Goal: Task Accomplishment & Management: Manage account settings

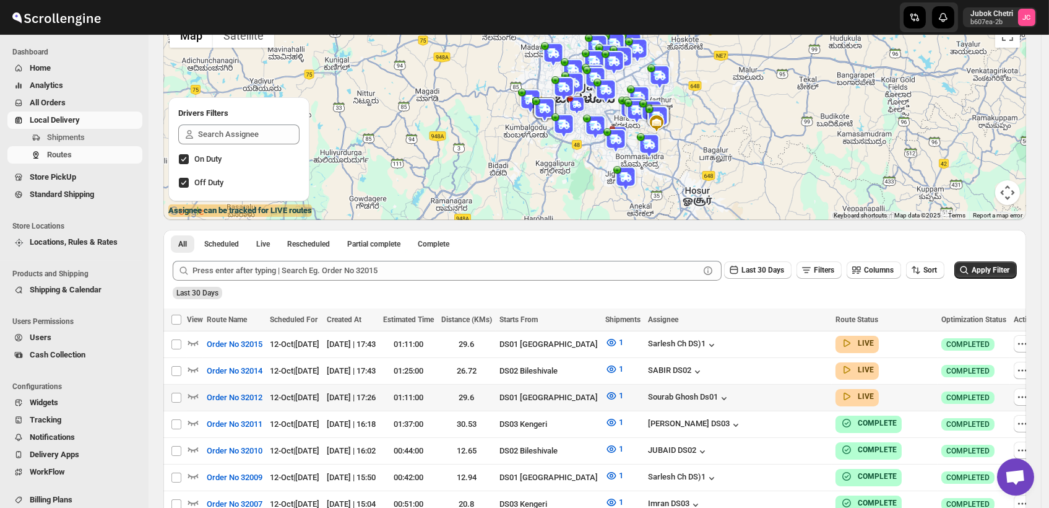
scroll to position [137, 0]
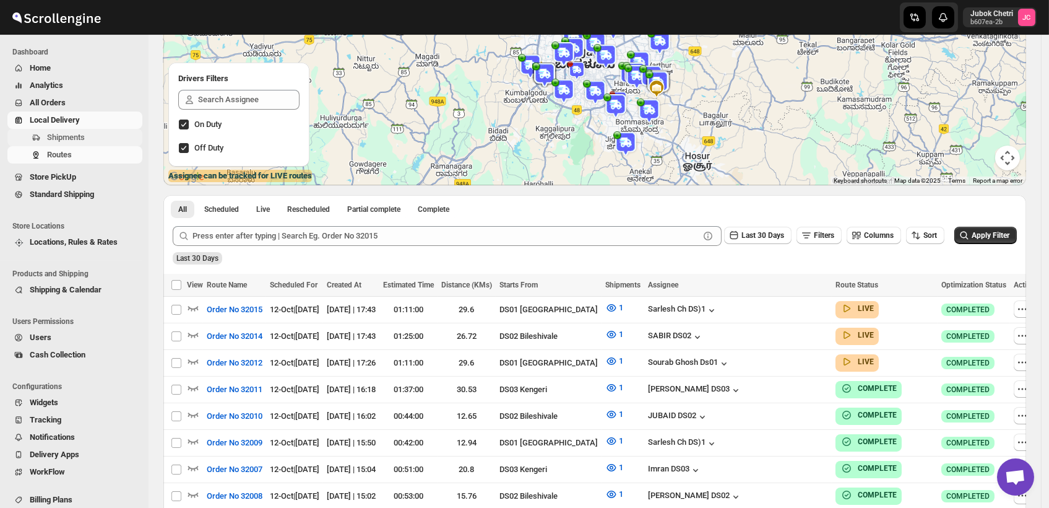
click at [83, 134] on span "Shipments" at bounding box center [66, 136] width 38 height 9
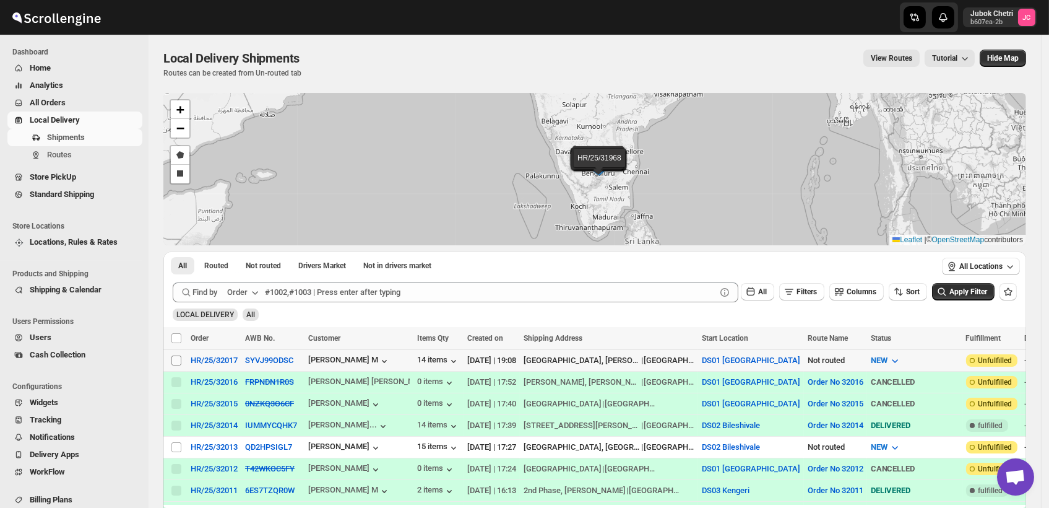
click at [181, 362] on span at bounding box center [176, 360] width 11 height 11
click at [181, 362] on input "Select shipment" at bounding box center [176, 360] width 10 height 10
click at [175, 362] on input "Select shipment" at bounding box center [176, 360] width 10 height 10
checkbox input "true"
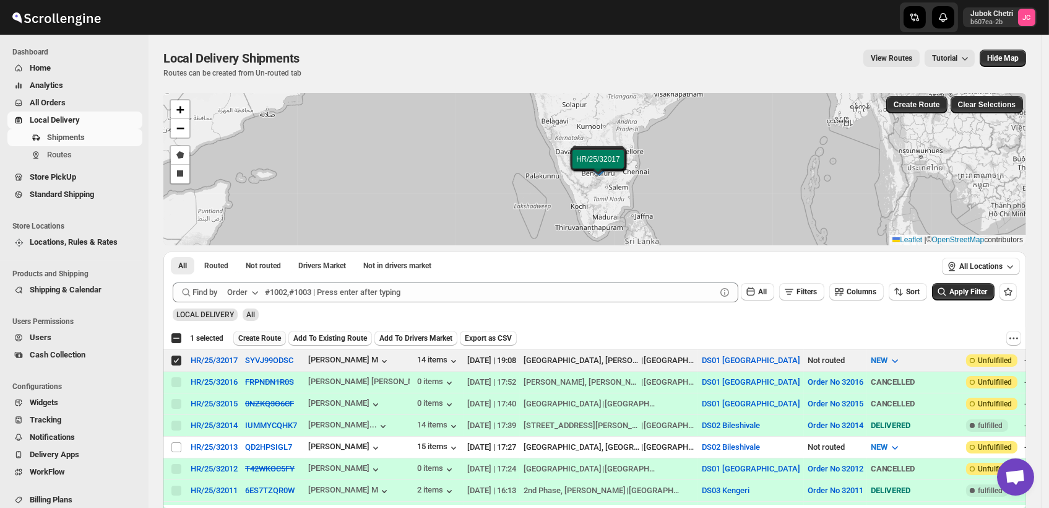
click at [258, 335] on span "Create Route" at bounding box center [259, 338] width 43 height 10
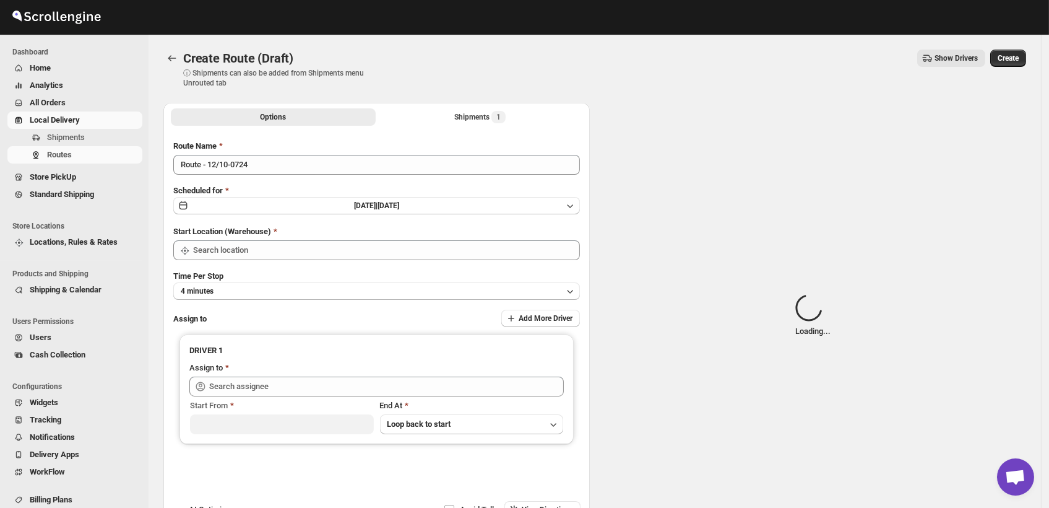
type input "DS01 [GEOGRAPHIC_DATA]"
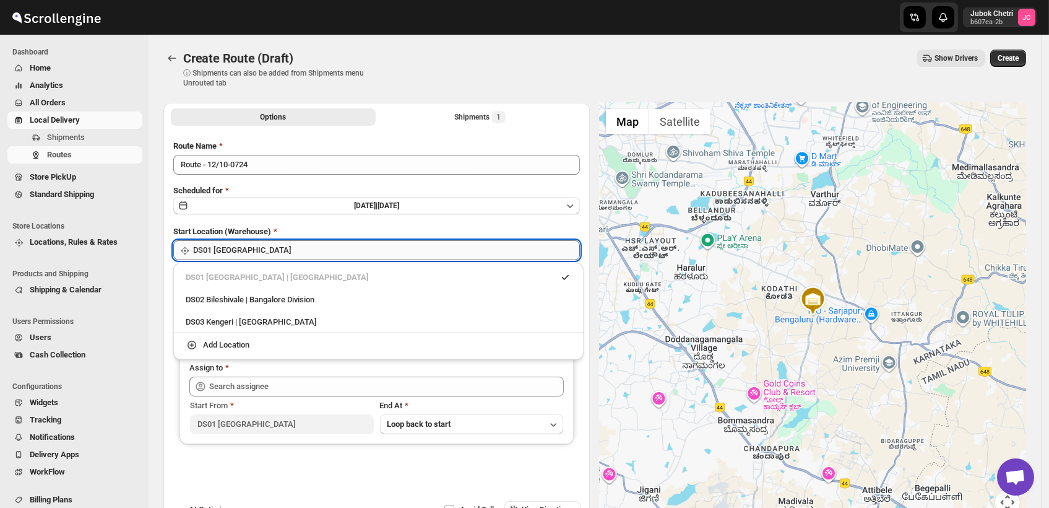
click at [310, 248] on input "DS01 [GEOGRAPHIC_DATA]" at bounding box center [386, 250] width 387 height 20
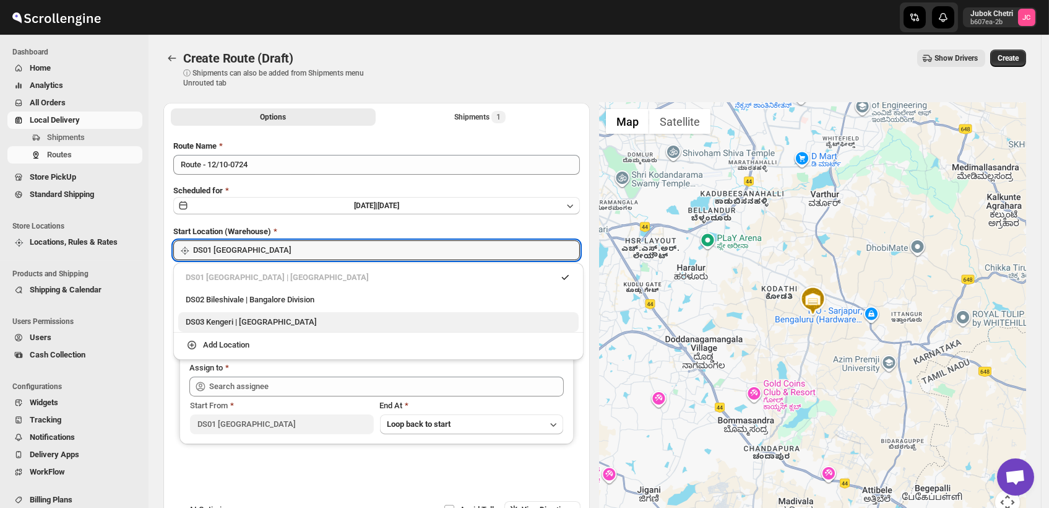
click at [298, 329] on div "DS03 Kengeri | [GEOGRAPHIC_DATA]" at bounding box center [378, 322] width 401 height 20
type input "DS03 Kengeri"
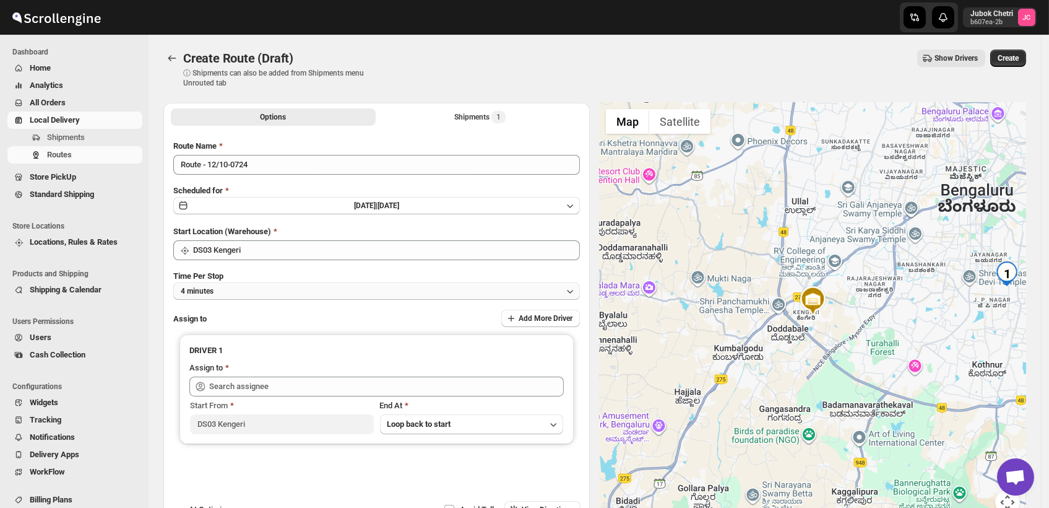
click at [285, 293] on button "4 minutes" at bounding box center [376, 290] width 407 height 17
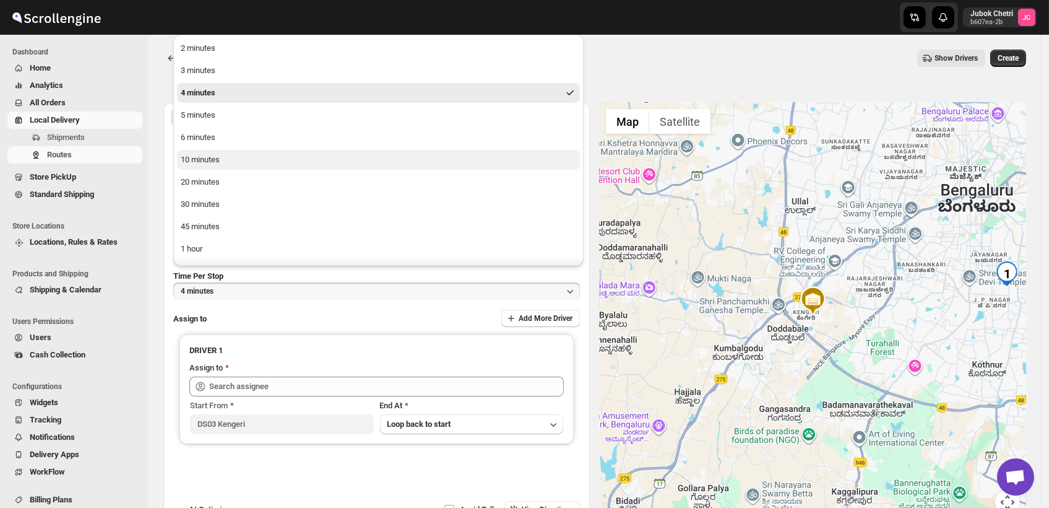
click at [233, 155] on button "10 minutes" at bounding box center [378, 160] width 403 height 20
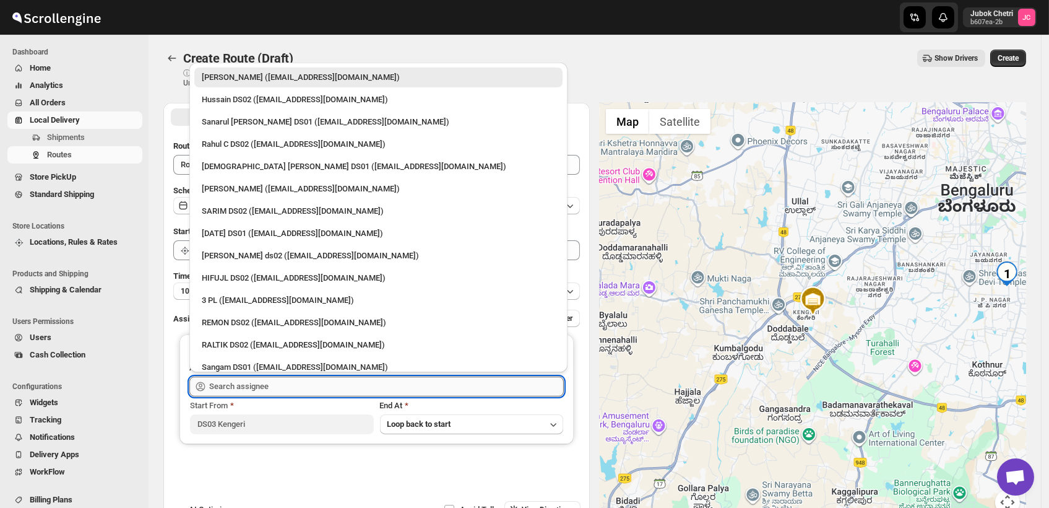
click at [269, 393] on input "text" at bounding box center [386, 386] width 355 height 20
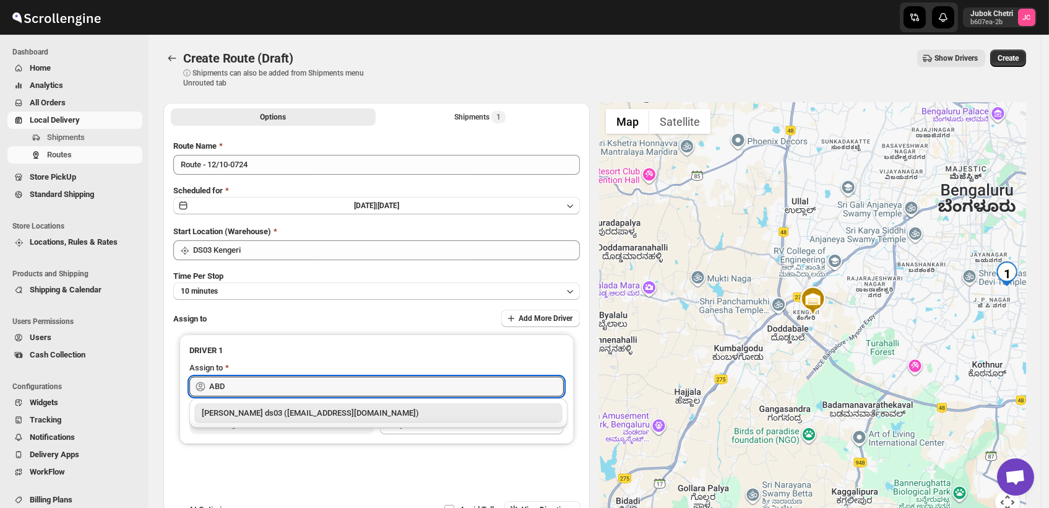
click at [271, 417] on div "[PERSON_NAME] ds03 ([EMAIL_ADDRESS][DOMAIN_NAME])" at bounding box center [379, 413] width 354 height 12
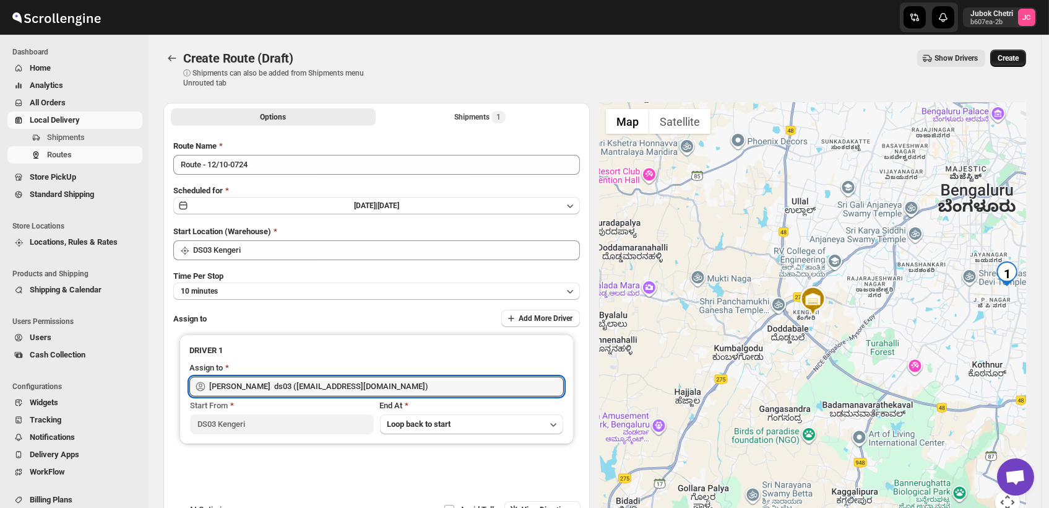
type input "[PERSON_NAME] ds03 ([EMAIL_ADDRESS][DOMAIN_NAME])"
click at [1014, 58] on span "Create" at bounding box center [1008, 58] width 21 height 10
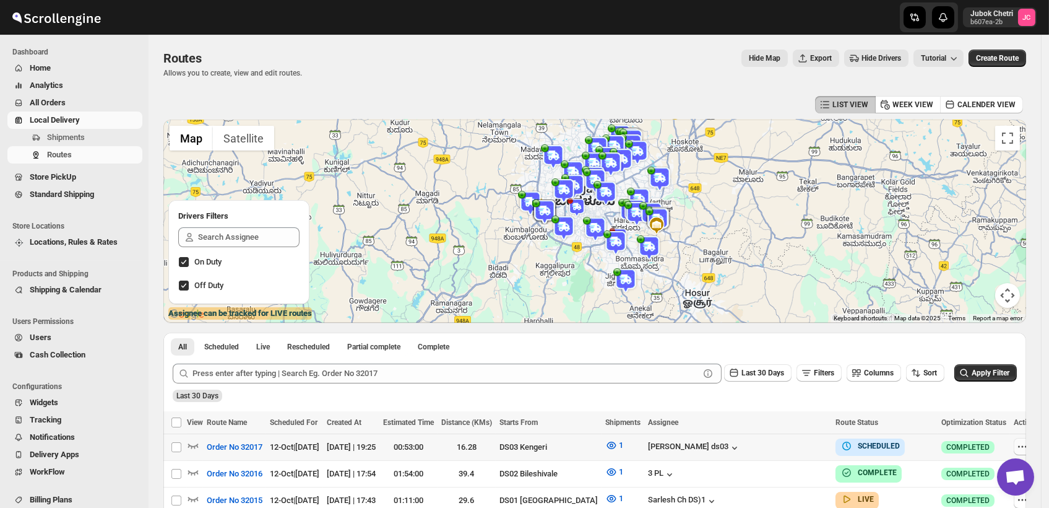
click at [1017, 442] on icon "button" at bounding box center [1023, 446] width 12 height 12
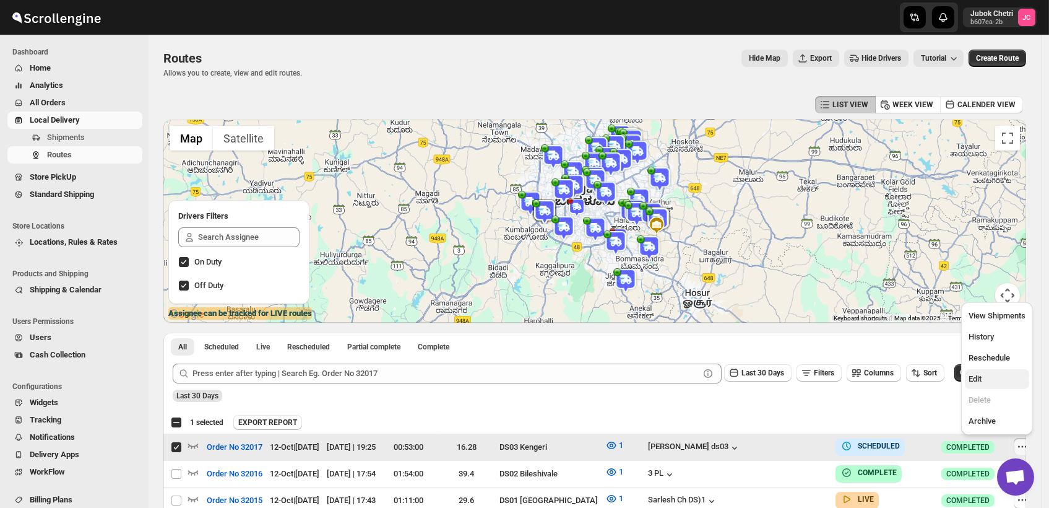
click at [987, 383] on span "Edit" at bounding box center [997, 379] width 57 height 12
checkbox input "false"
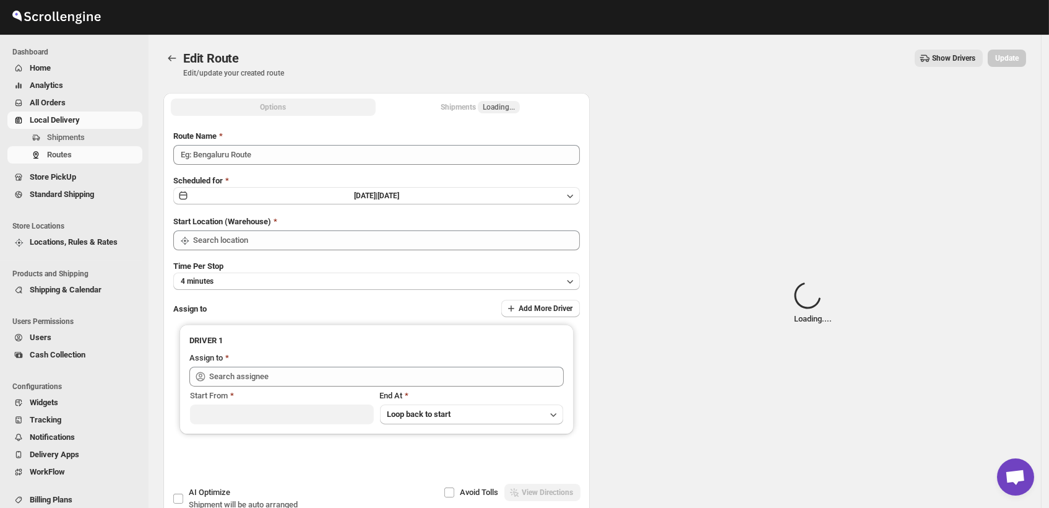
type input "Order No 32017"
type input "DS03 Kengeri"
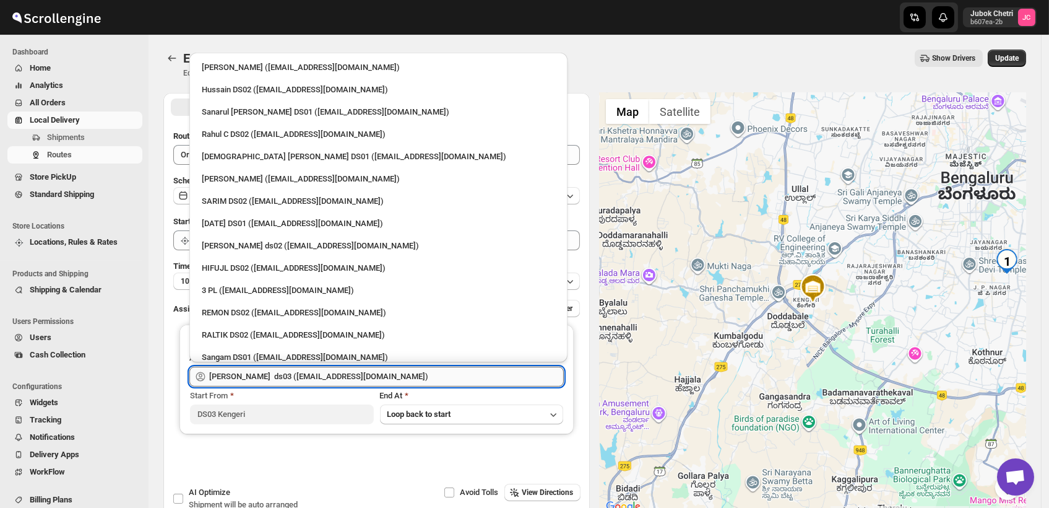
click at [429, 373] on input "[PERSON_NAME] ds03 ([EMAIL_ADDRESS][DOMAIN_NAME])" at bounding box center [386, 377] width 355 height 20
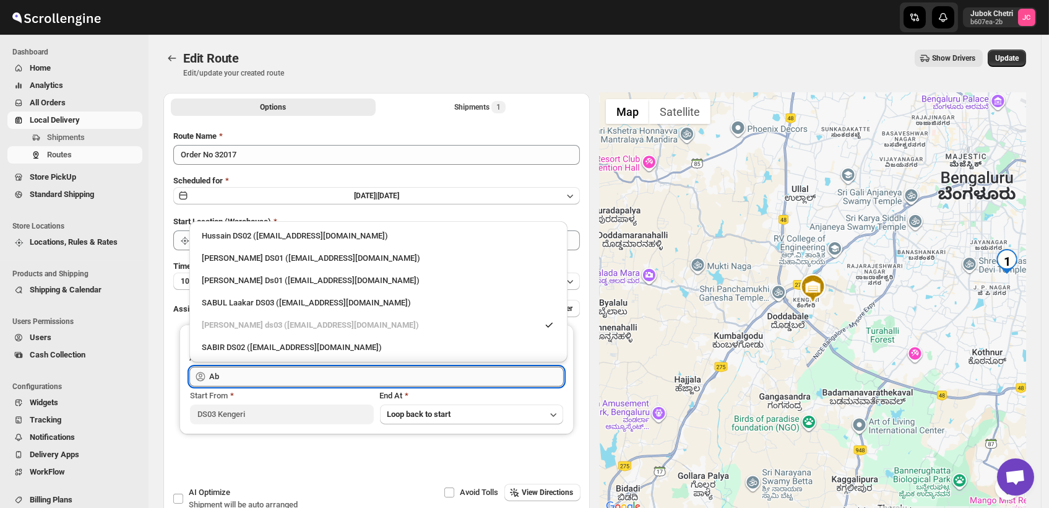
type input "A"
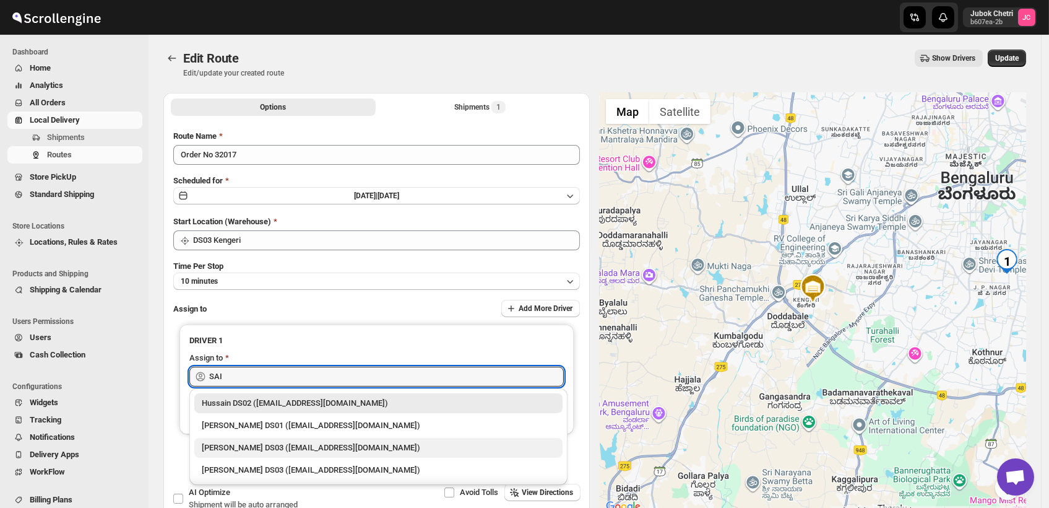
click at [367, 446] on div "[PERSON_NAME] DS03 ([EMAIL_ADDRESS][DOMAIN_NAME])" at bounding box center [379, 447] width 354 height 12
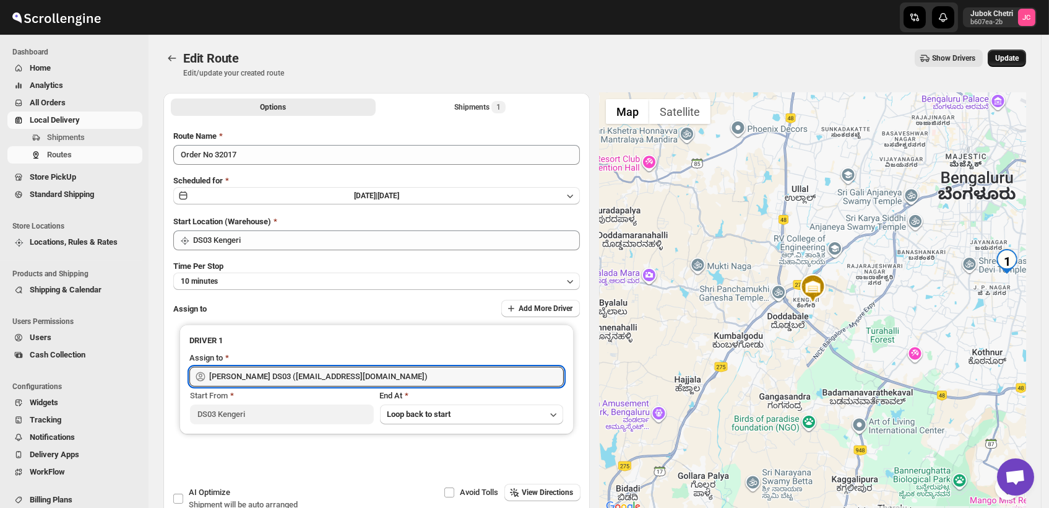
type input "[PERSON_NAME] DS03 ([EMAIL_ADDRESS][DOMAIN_NAME])"
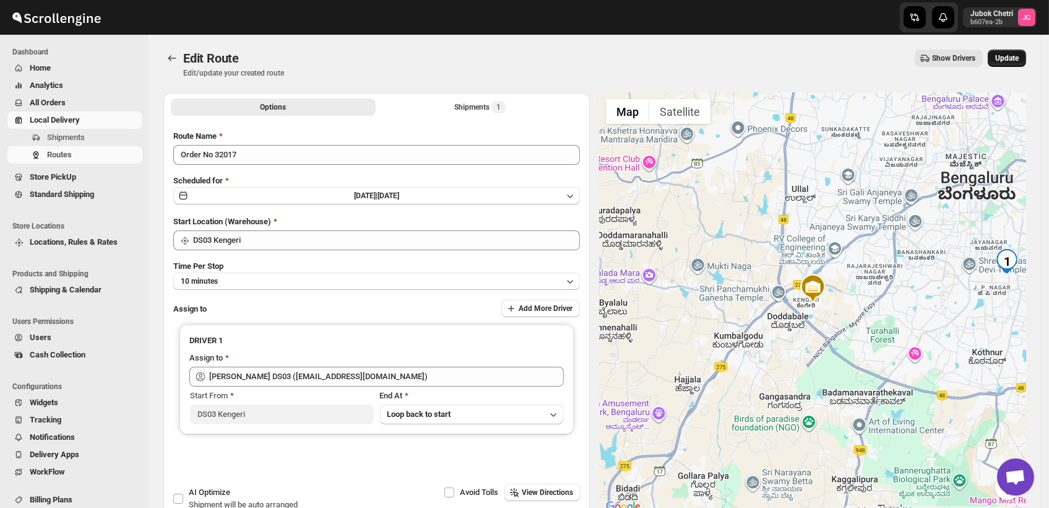
click at [1019, 56] on span "Update" at bounding box center [1008, 58] width 24 height 10
